Goal: Information Seeking & Learning: Learn about a topic

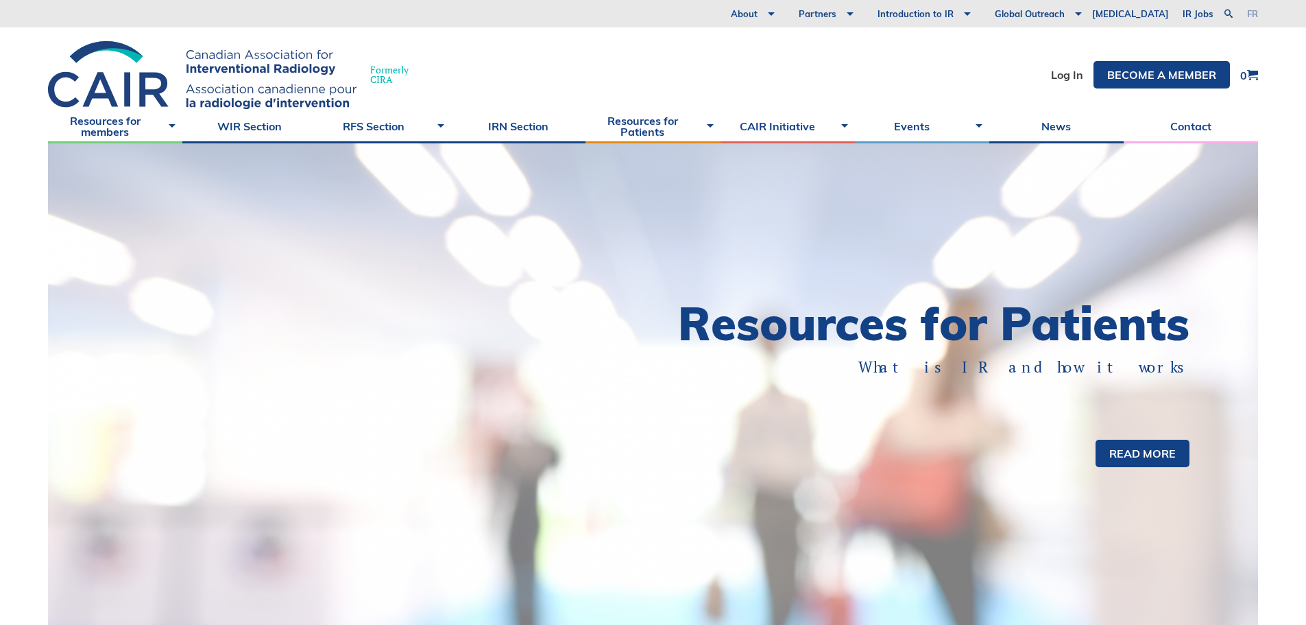
click at [1253, 12] on link "fr" at bounding box center [1252, 14] width 11 height 9
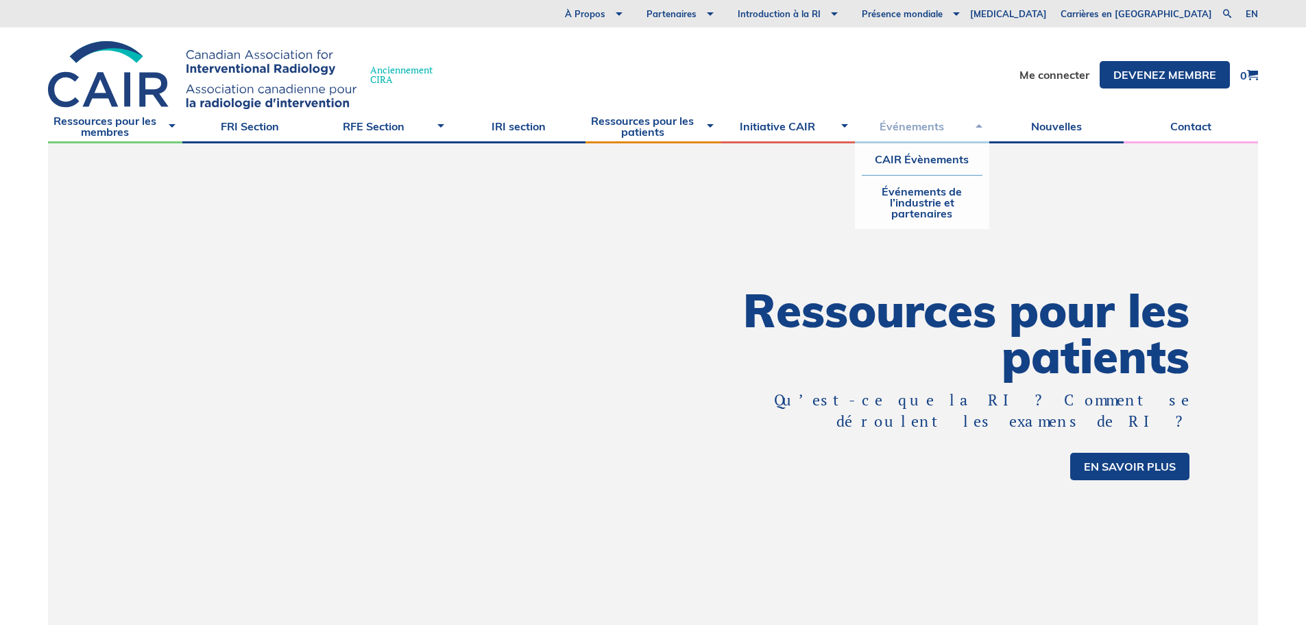
click at [978, 129] on link "Événements" at bounding box center [922, 126] width 134 height 34
click at [927, 152] on link "CAIR Évènements" at bounding box center [922, 159] width 121 height 32
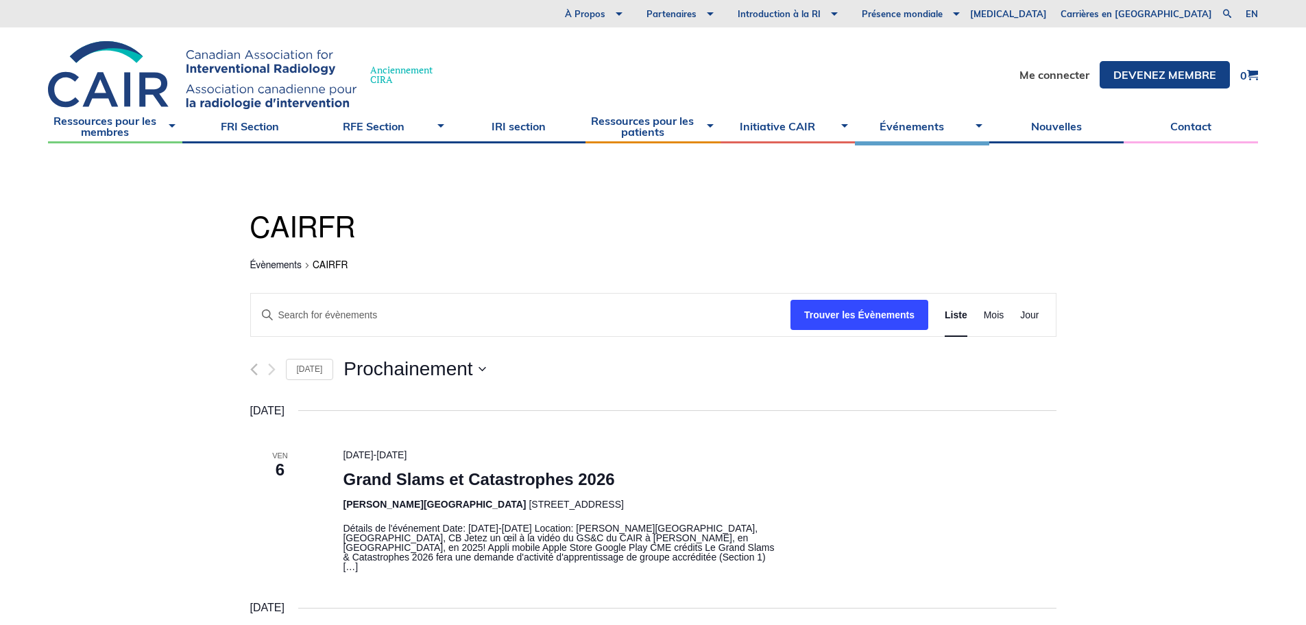
click at [258, 370] on li at bounding box center [259, 369] width 18 height 13
click at [248, 365] on div "Loading view. CAIRFR Évènements CAIRFR Évènements Search and Views Navigation R…" at bounding box center [653, 609] width 864 height 933
click at [252, 370] on icon "Évènements précédents" at bounding box center [253, 369] width 7 height 12
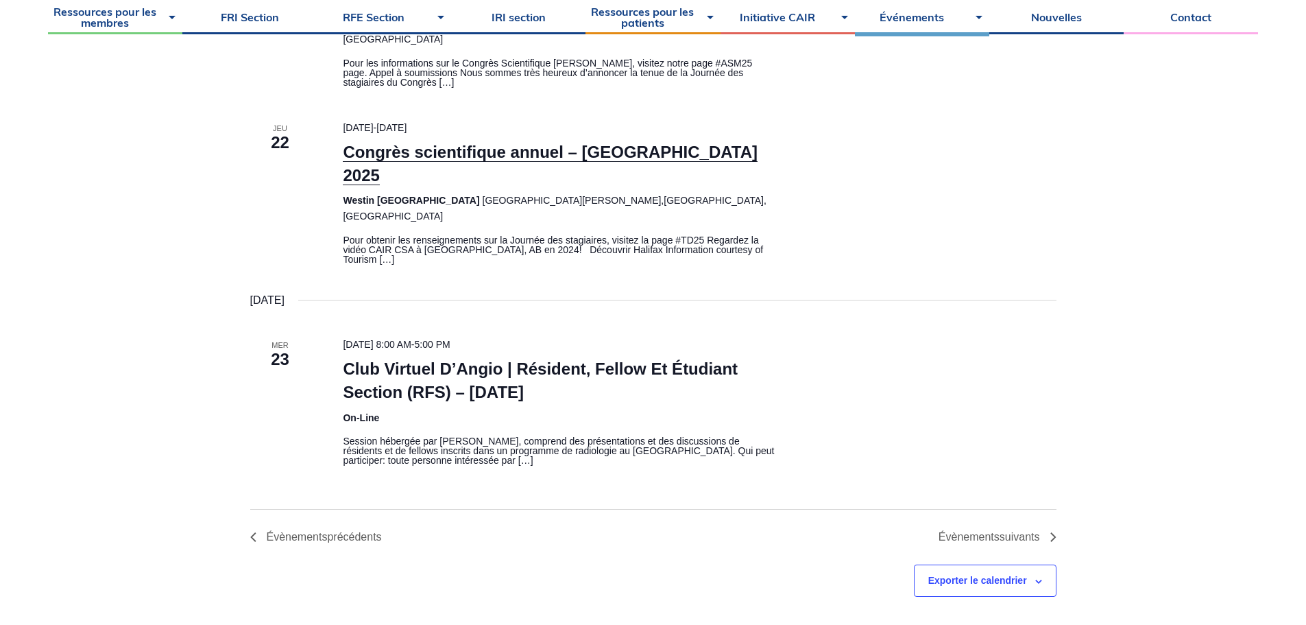
scroll to position [1325, 0]
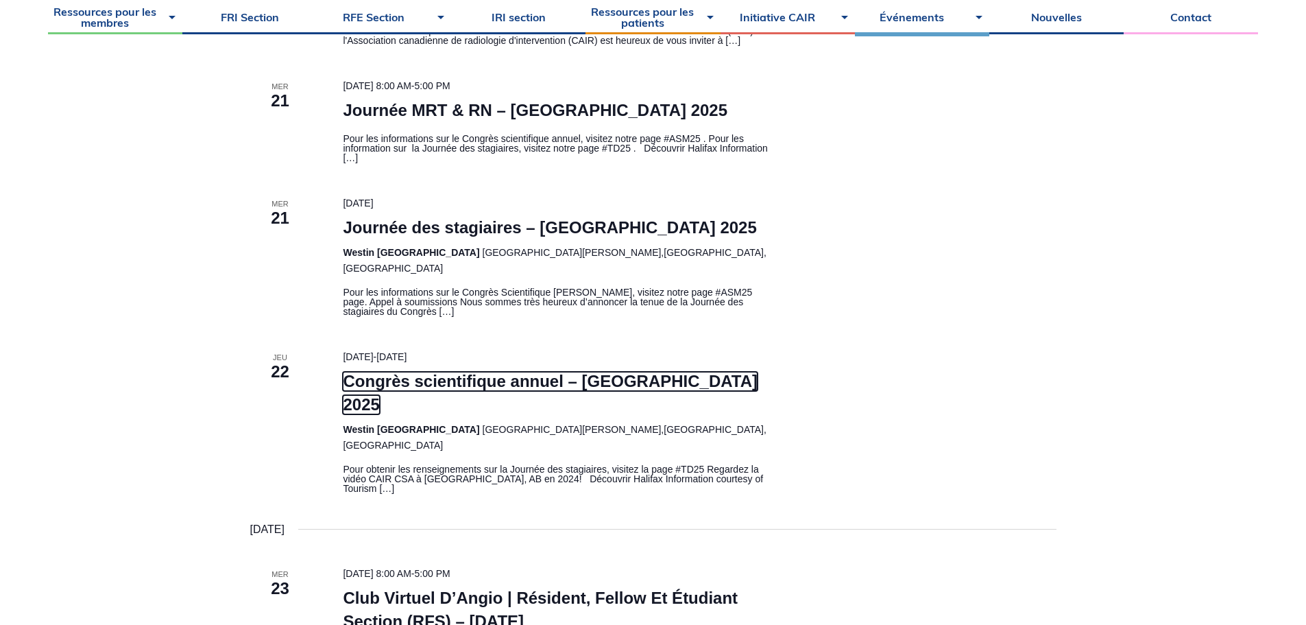
click at [468, 372] on link "Congrès scientifique annuel – Halifax 2025" at bounding box center [550, 393] width 415 height 43
